Goal: Transaction & Acquisition: Purchase product/service

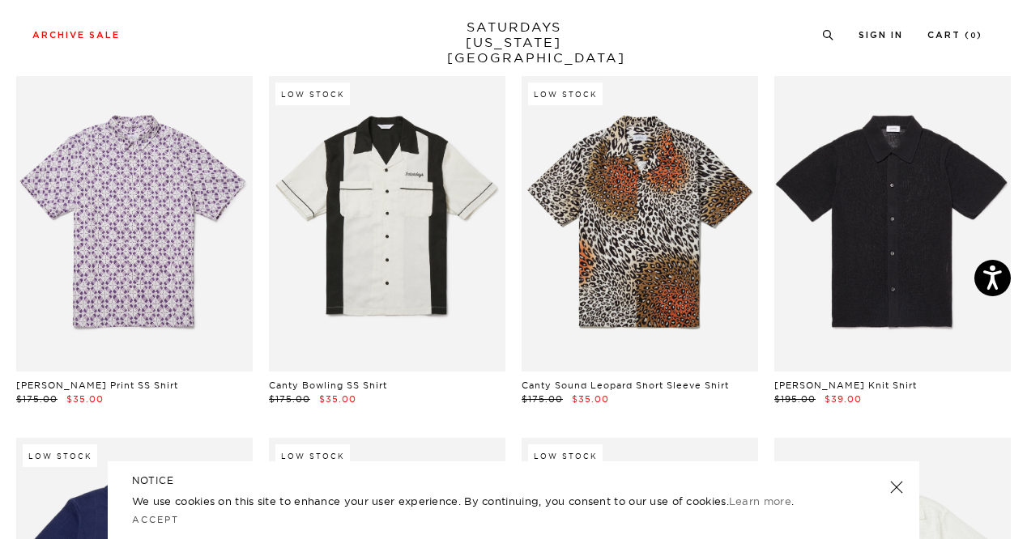
scroll to position [8789, 10]
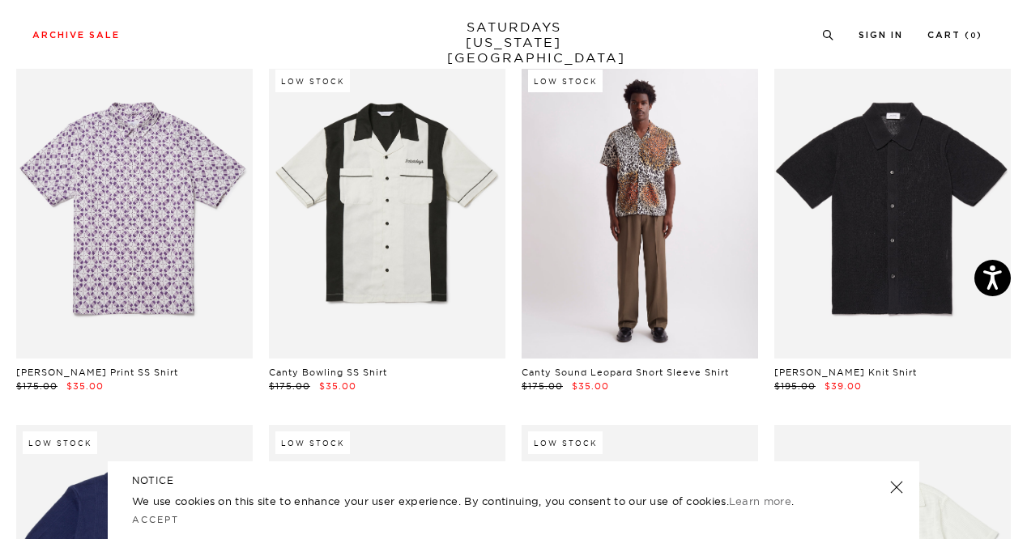
click at [528, 262] on link at bounding box center [639, 210] width 236 height 295
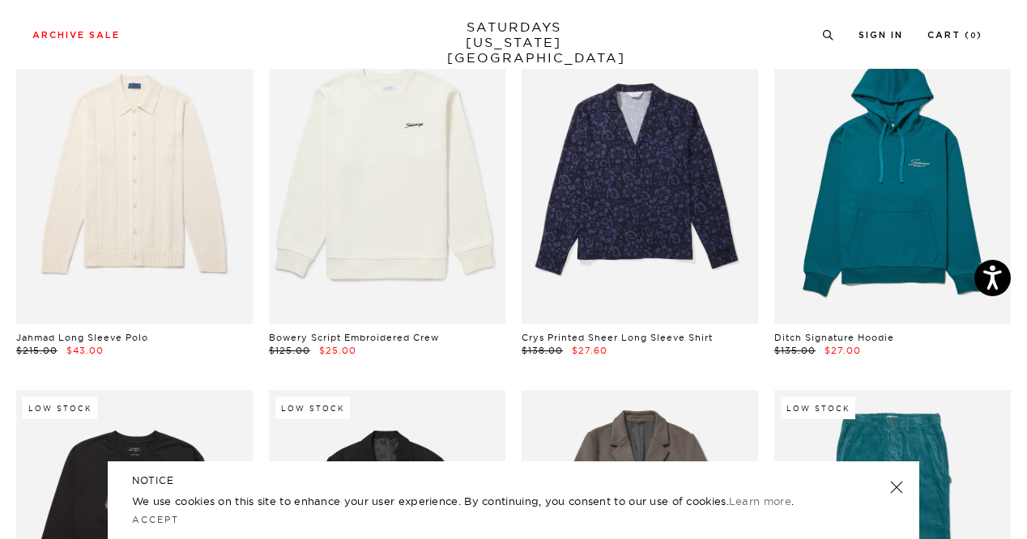
scroll to position [10285, 10]
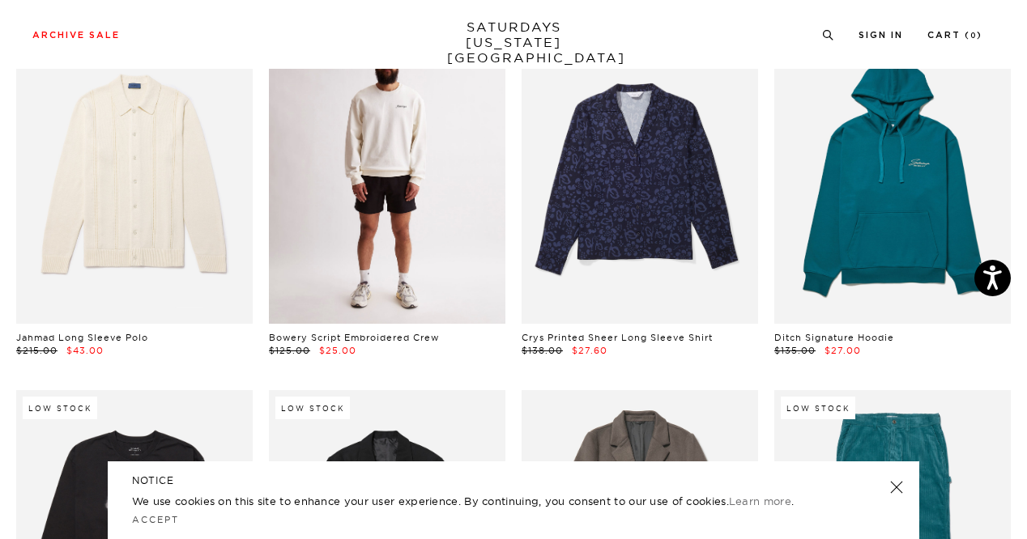
click at [413, 194] on link at bounding box center [387, 175] width 236 height 295
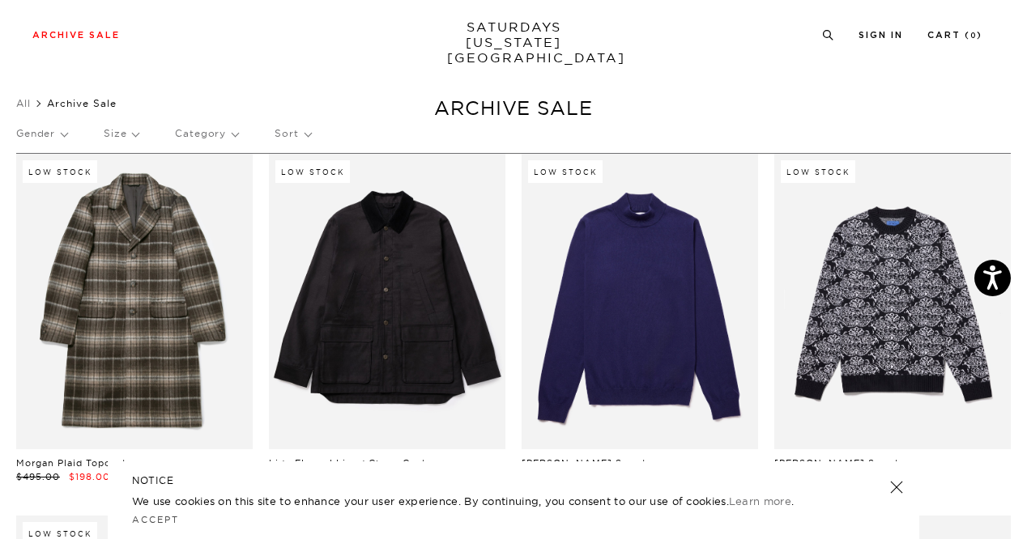
scroll to position [0, 10]
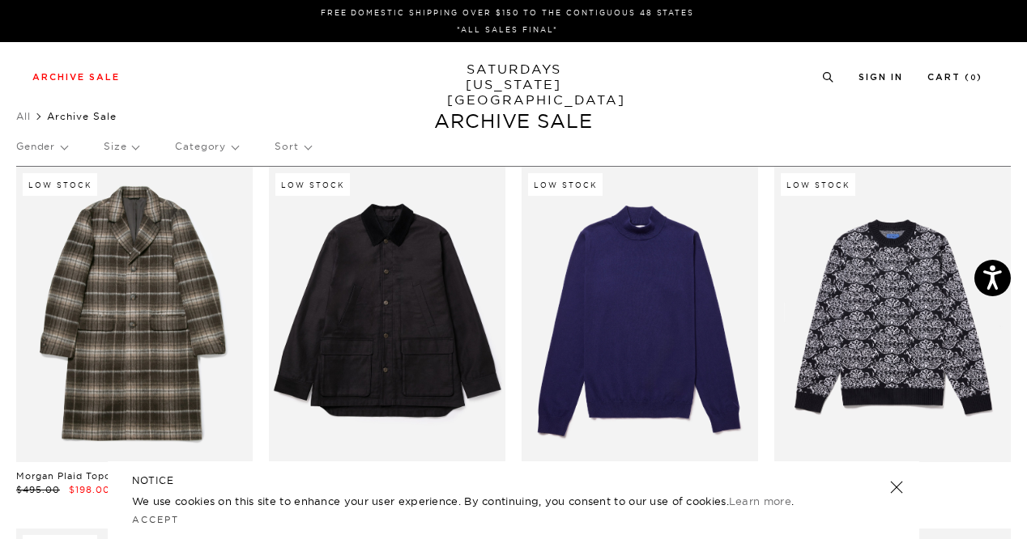
click at [110, 147] on p "Size" at bounding box center [121, 146] width 35 height 37
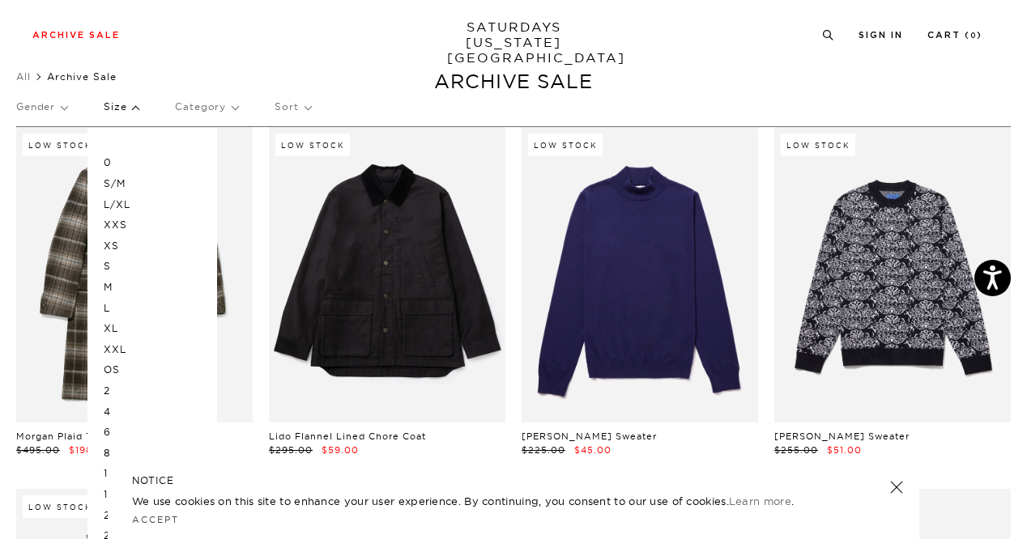
scroll to position [36, 10]
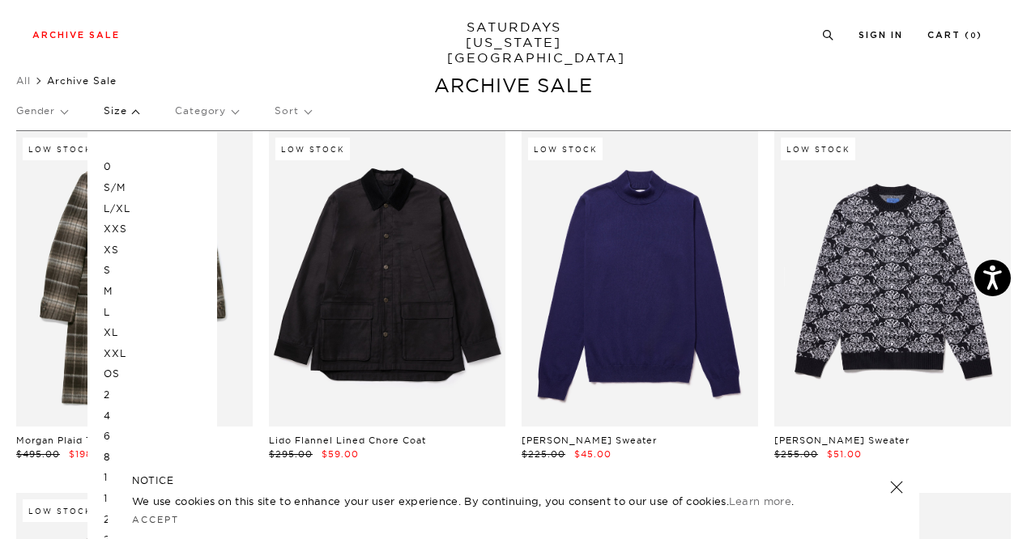
click at [104, 293] on p "M" at bounding box center [152, 291] width 97 height 21
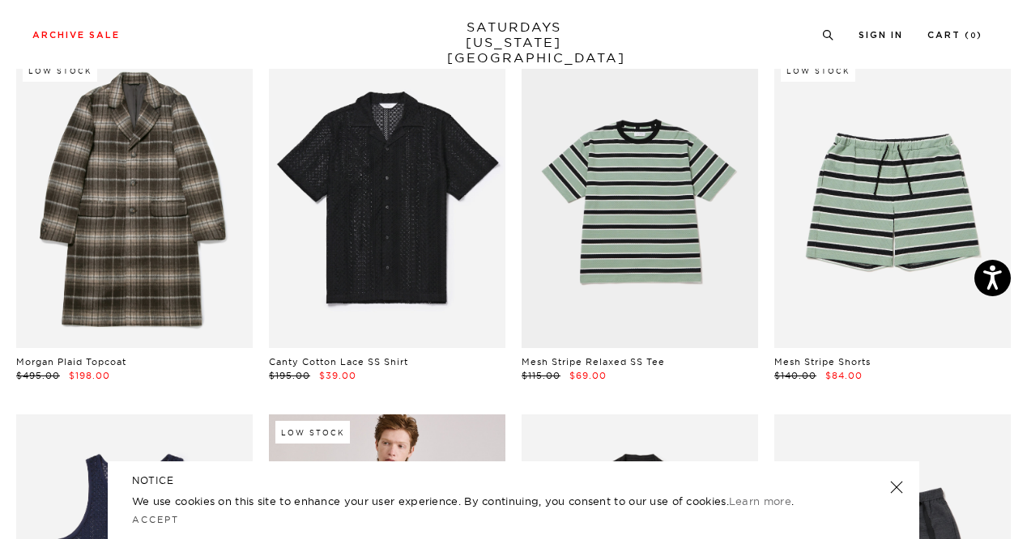
scroll to position [153, 0]
